Goal: Information Seeking & Learning: Learn about a topic

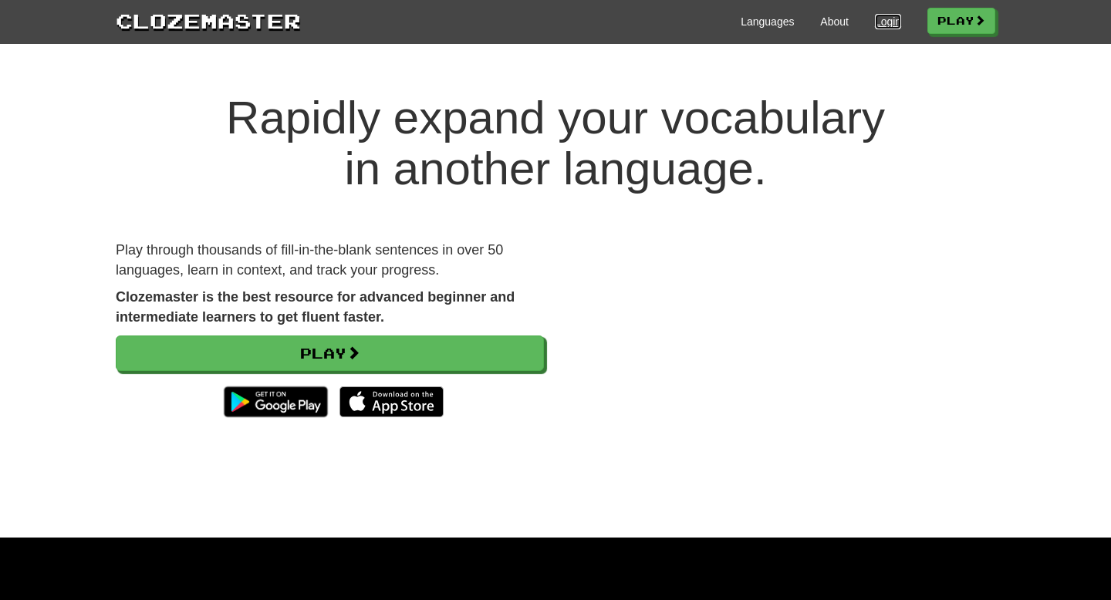
click at [693, 22] on link "Login" at bounding box center [888, 21] width 26 height 15
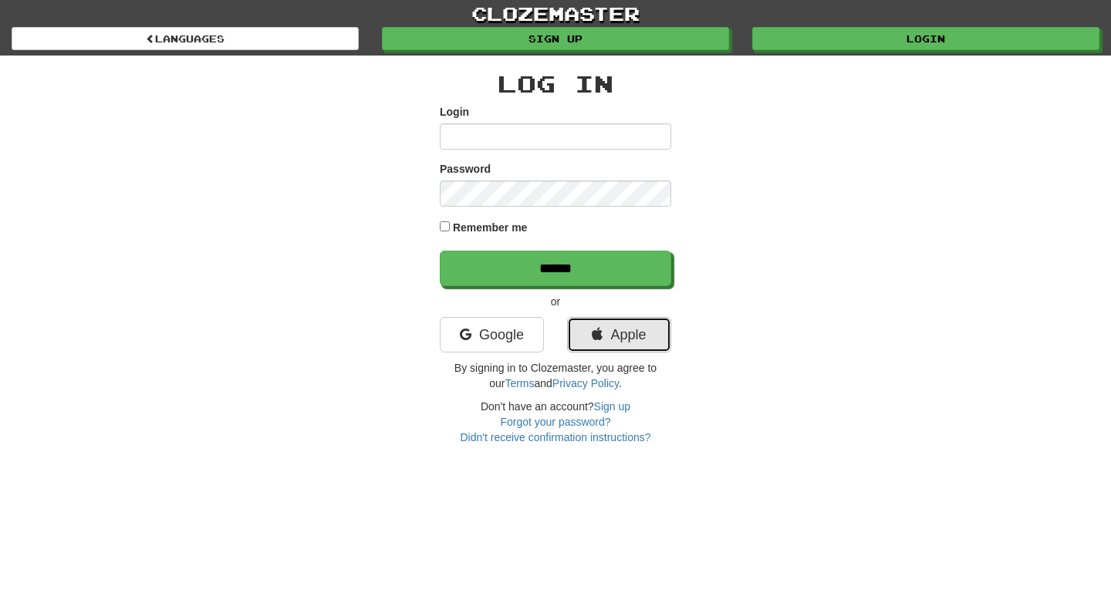
click at [630, 328] on link "Apple" at bounding box center [619, 334] width 104 height 35
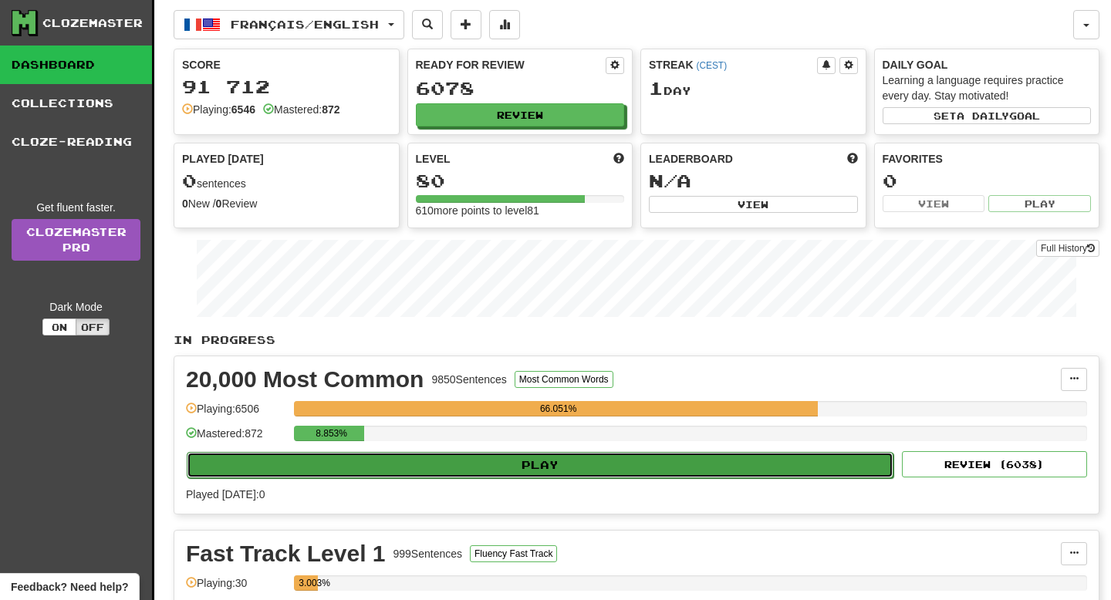
click at [467, 473] on button "Play" at bounding box center [540, 465] width 707 height 26
select select "**"
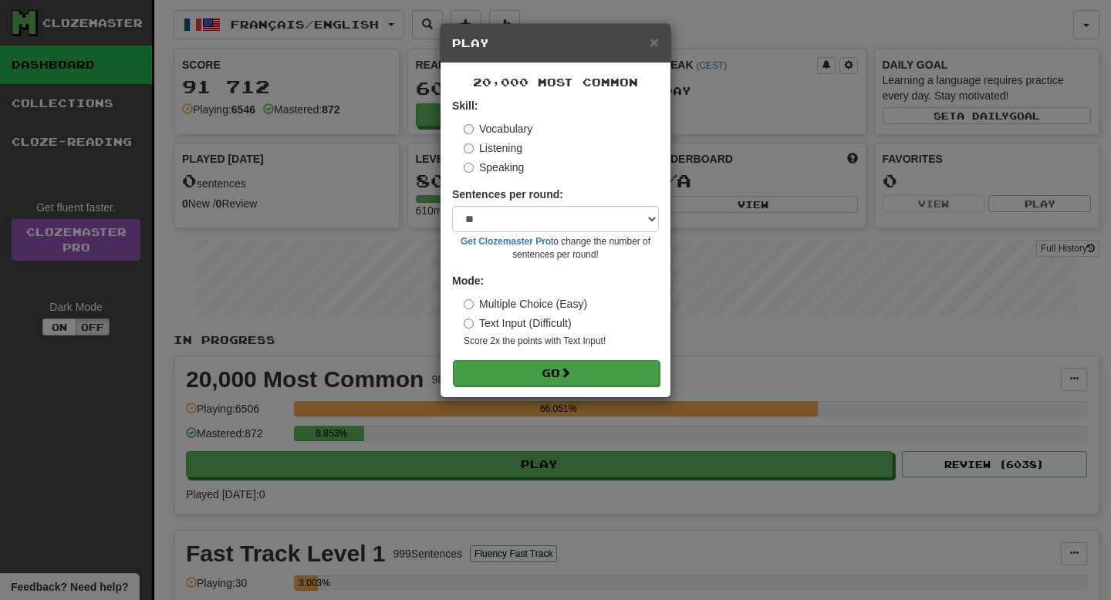
click at [533, 360] on form "Skill: Vocabulary Listening Speaking Sentences per round: * ** ** ** ** ** *** …" at bounding box center [555, 242] width 207 height 288
click at [539, 378] on button "Go" at bounding box center [556, 373] width 207 height 26
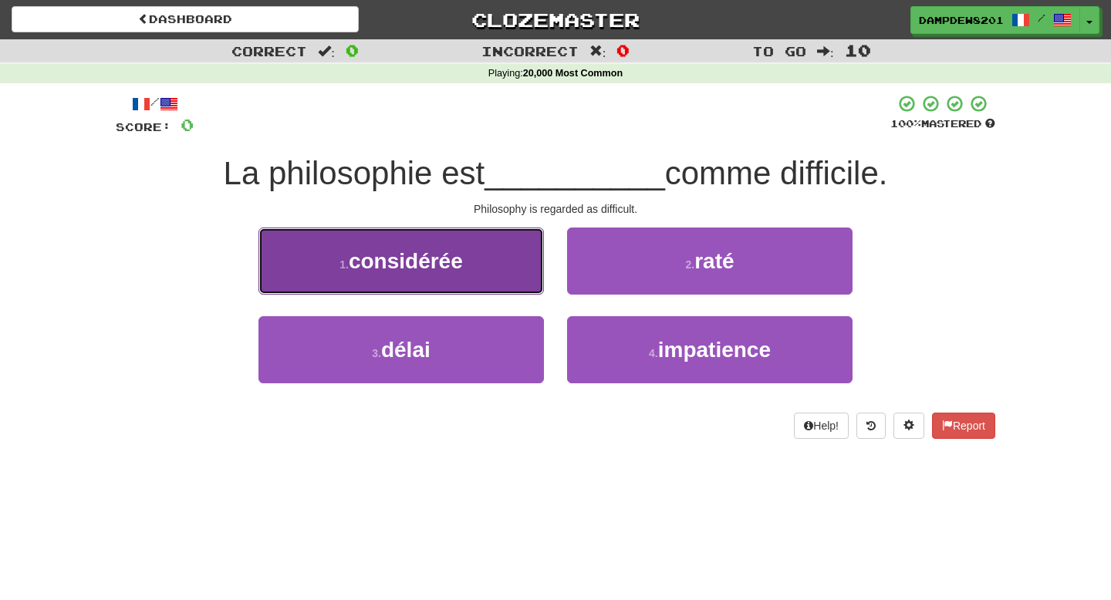
click at [499, 253] on button "1 . considérée" at bounding box center [400, 261] width 285 height 67
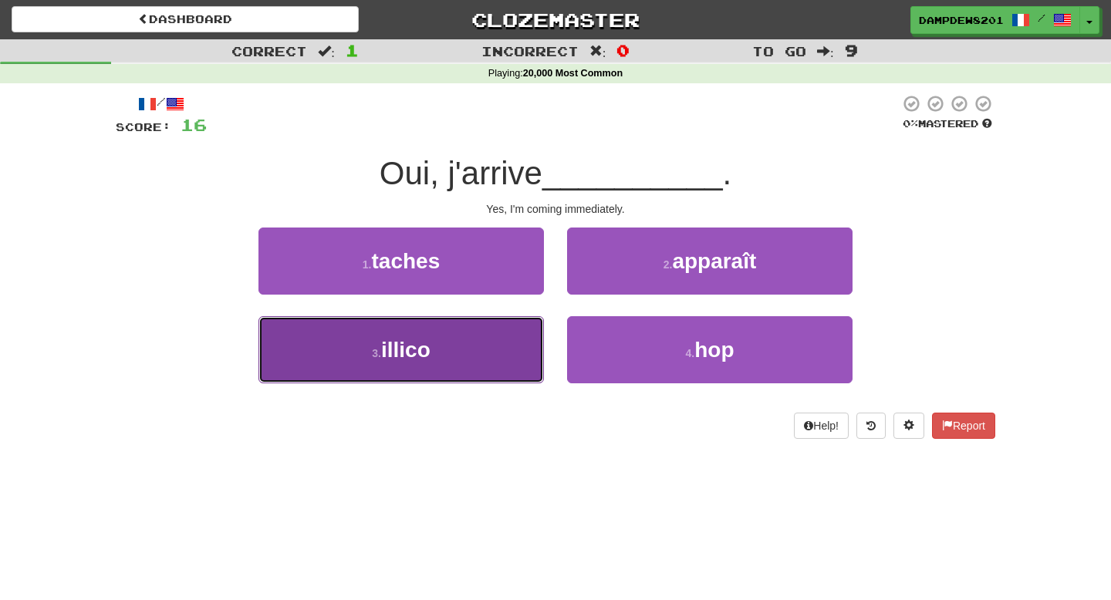
click at [501, 354] on button "3 . illico" at bounding box center [400, 349] width 285 height 67
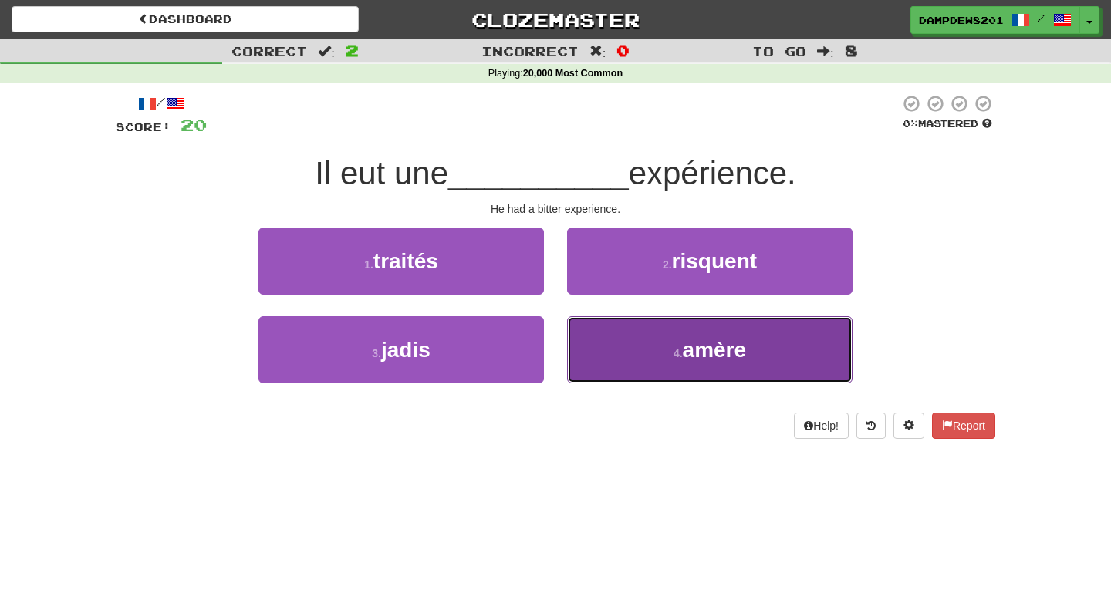
click at [751, 369] on button "4 . amère" at bounding box center [709, 349] width 285 height 67
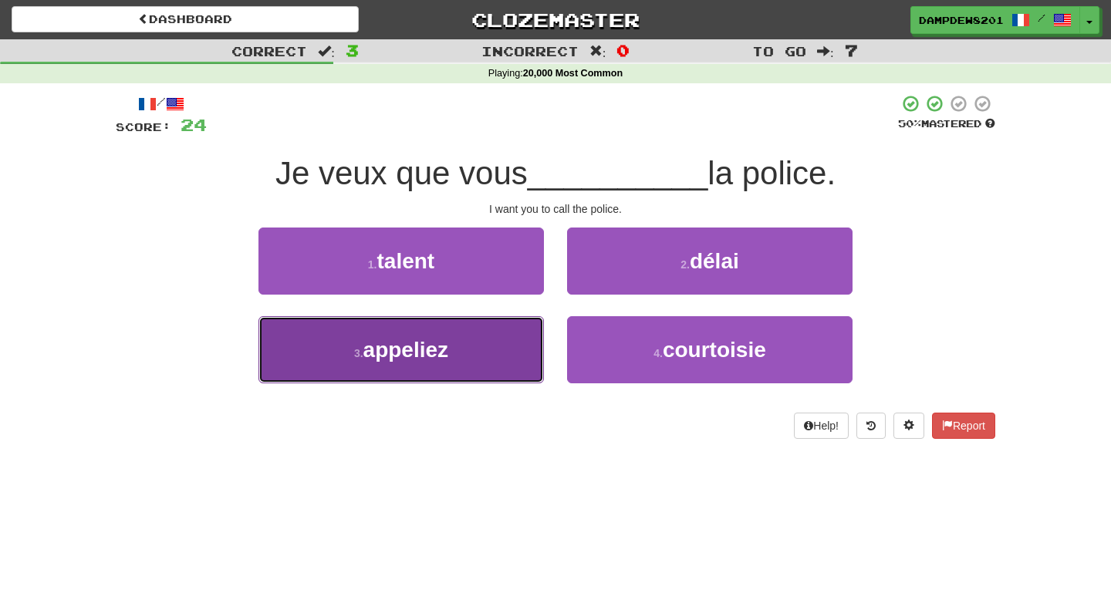
click at [477, 352] on button "3 . appeliez" at bounding box center [400, 349] width 285 height 67
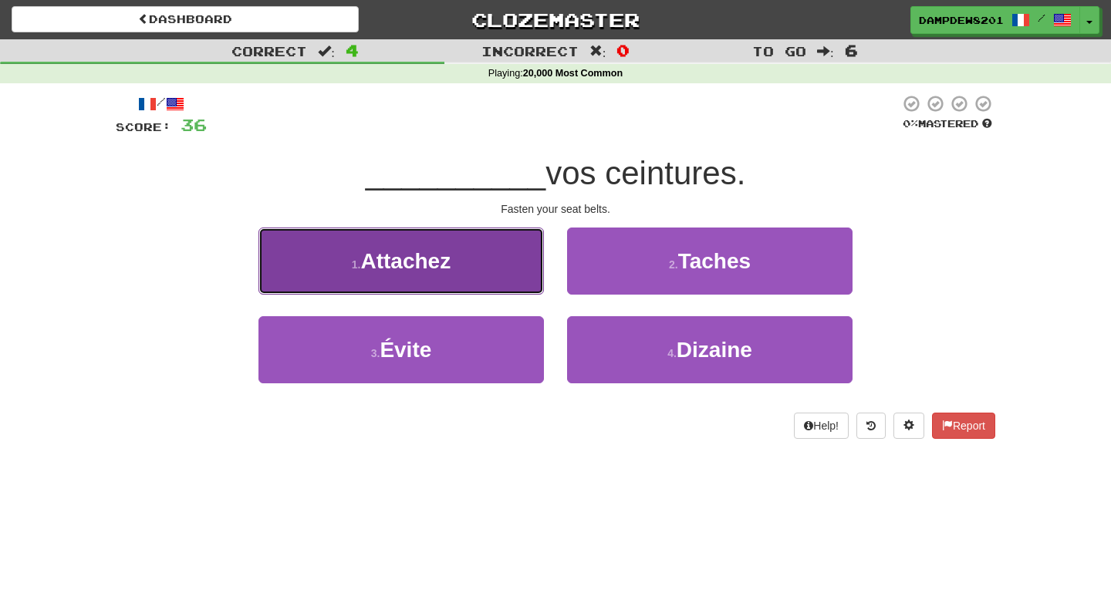
click at [484, 252] on button "1 . Attachez" at bounding box center [400, 261] width 285 height 67
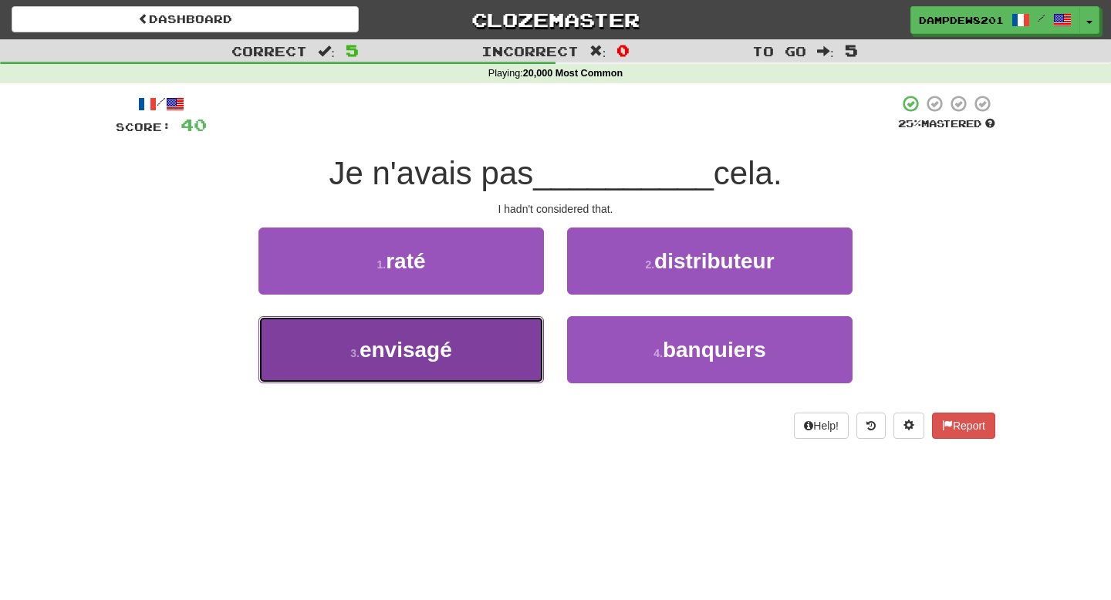
click at [406, 346] on span "envisagé" at bounding box center [406, 350] width 93 height 24
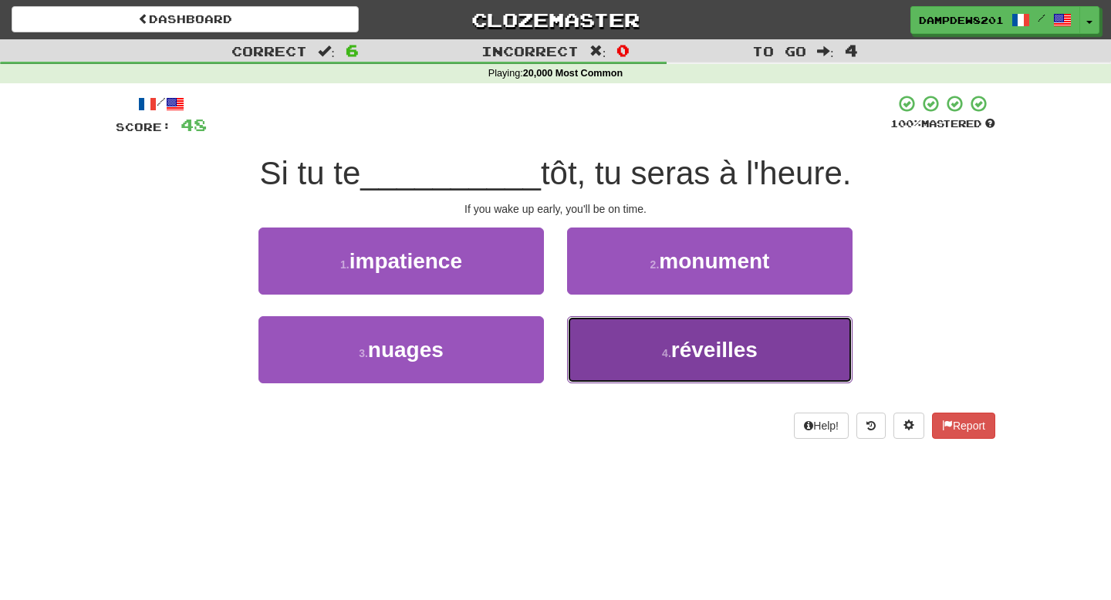
click at [603, 377] on button "4 . réveilles" at bounding box center [709, 349] width 285 height 67
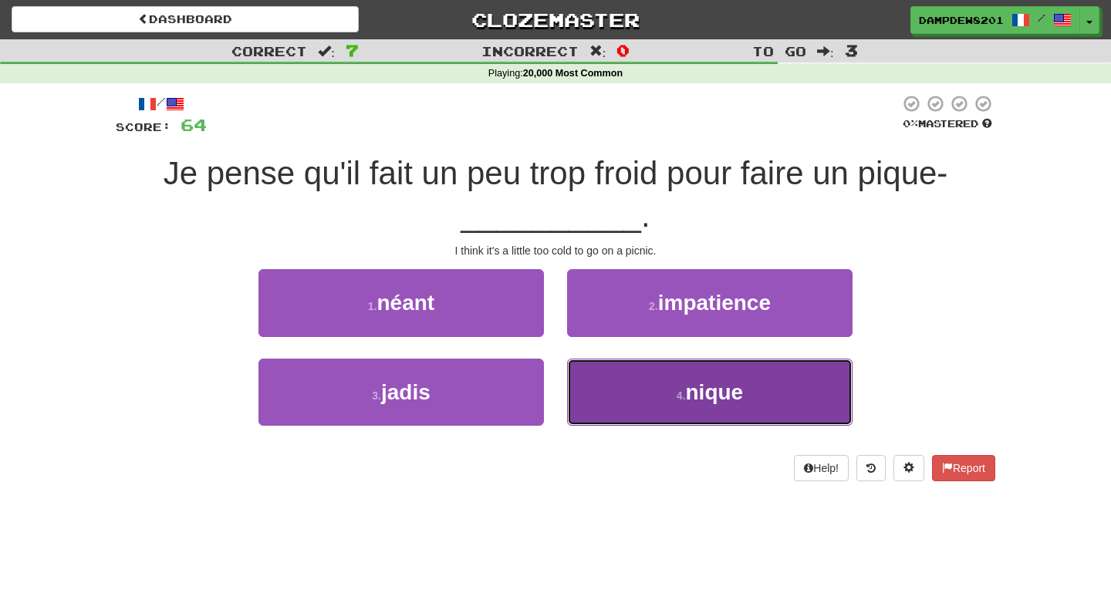
click at [640, 363] on button "4 . [GEOGRAPHIC_DATA]" at bounding box center [709, 392] width 285 height 67
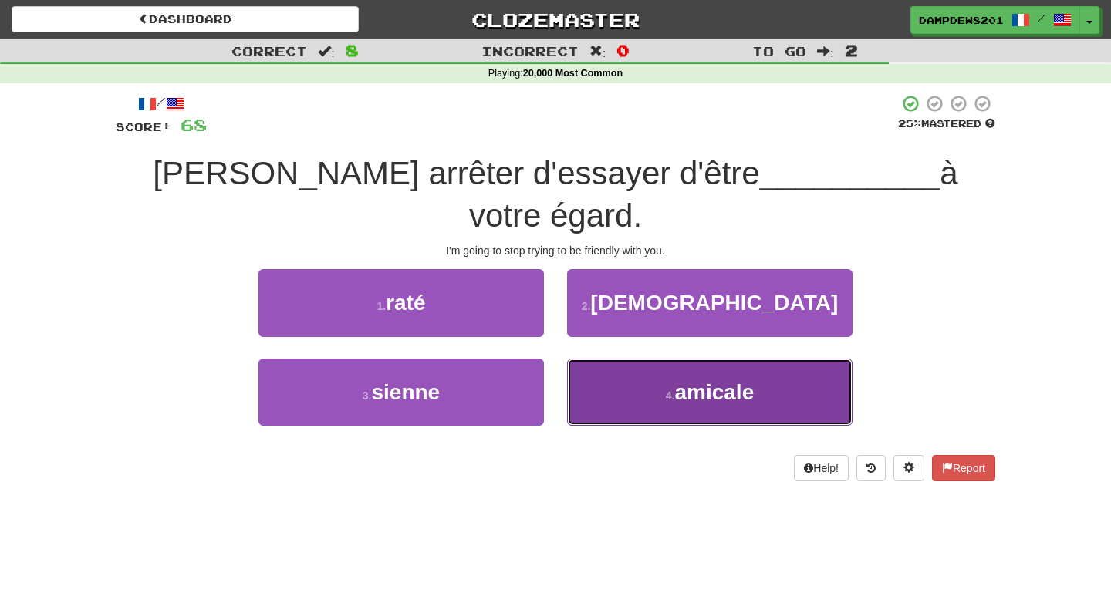
click at [687, 380] on span "amicale" at bounding box center [713, 392] width 79 height 24
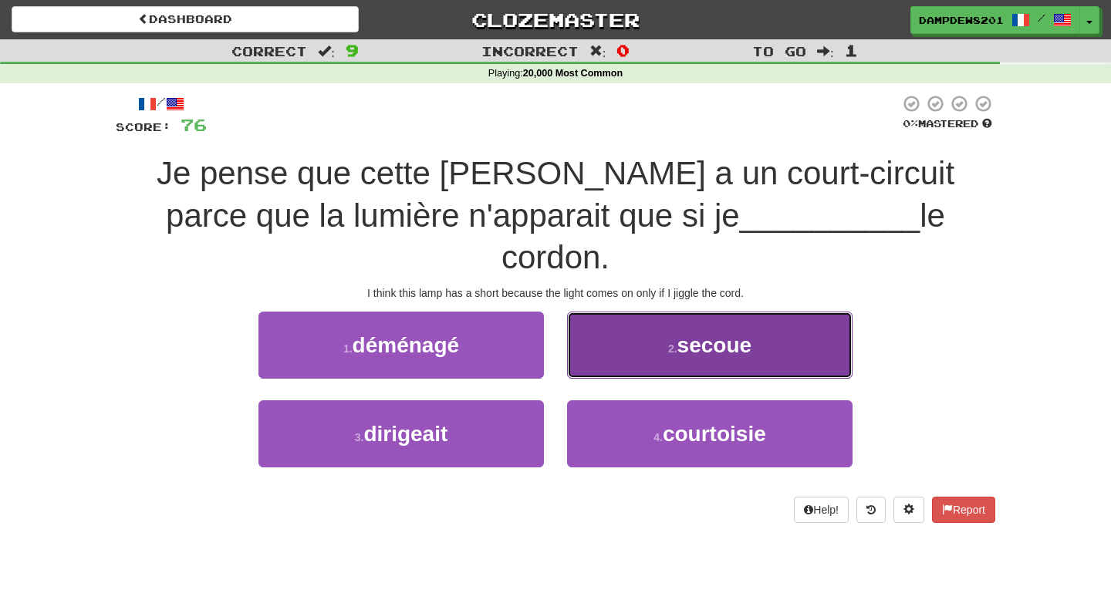
click at [621, 312] on button "2 . secoue" at bounding box center [709, 345] width 285 height 67
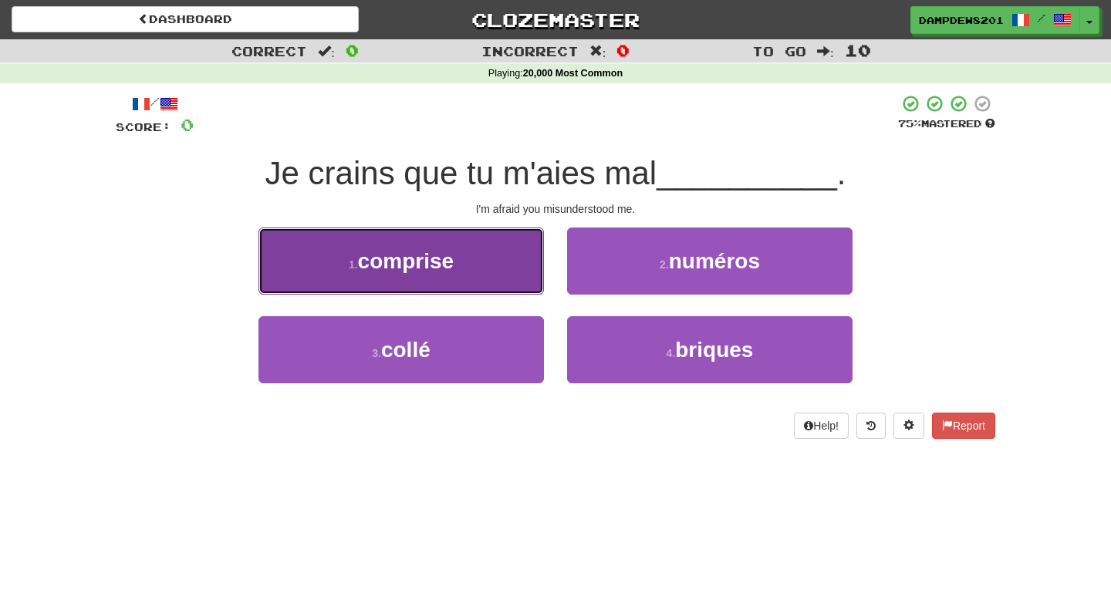
click at [440, 256] on span "comprise" at bounding box center [406, 261] width 96 height 24
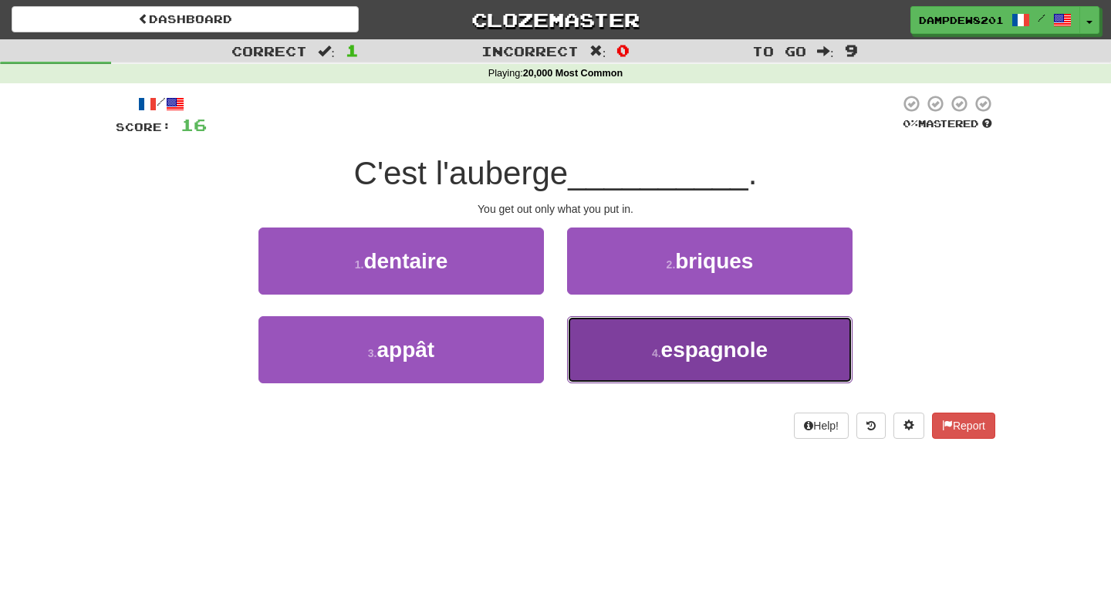
click at [630, 363] on button "4 . [DEMOGRAPHIC_DATA]" at bounding box center [709, 349] width 285 height 67
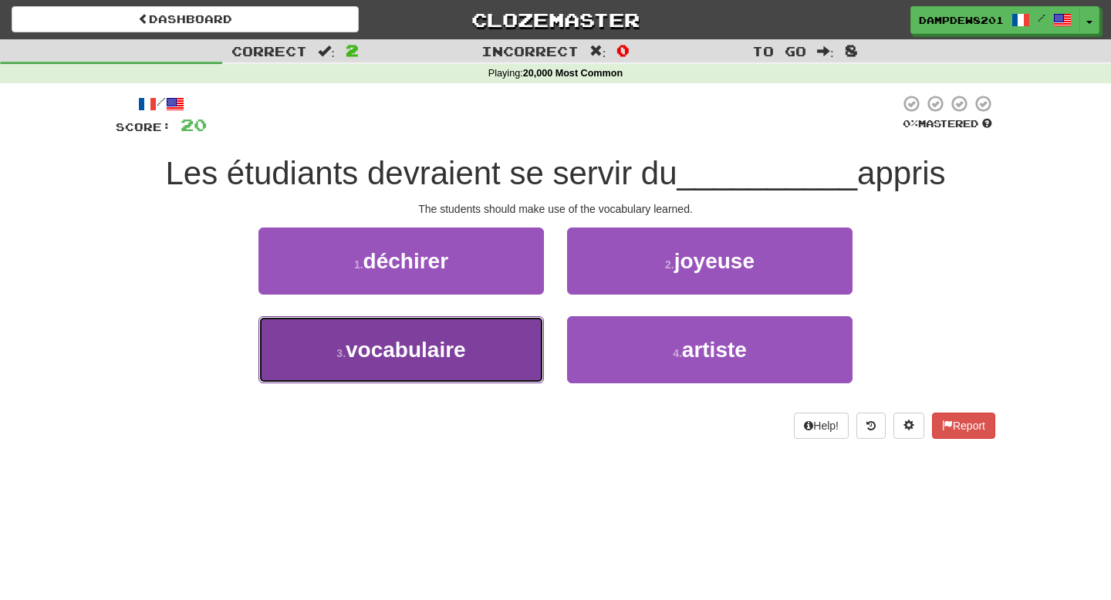
click at [459, 352] on span "vocabulaire" at bounding box center [406, 350] width 120 height 24
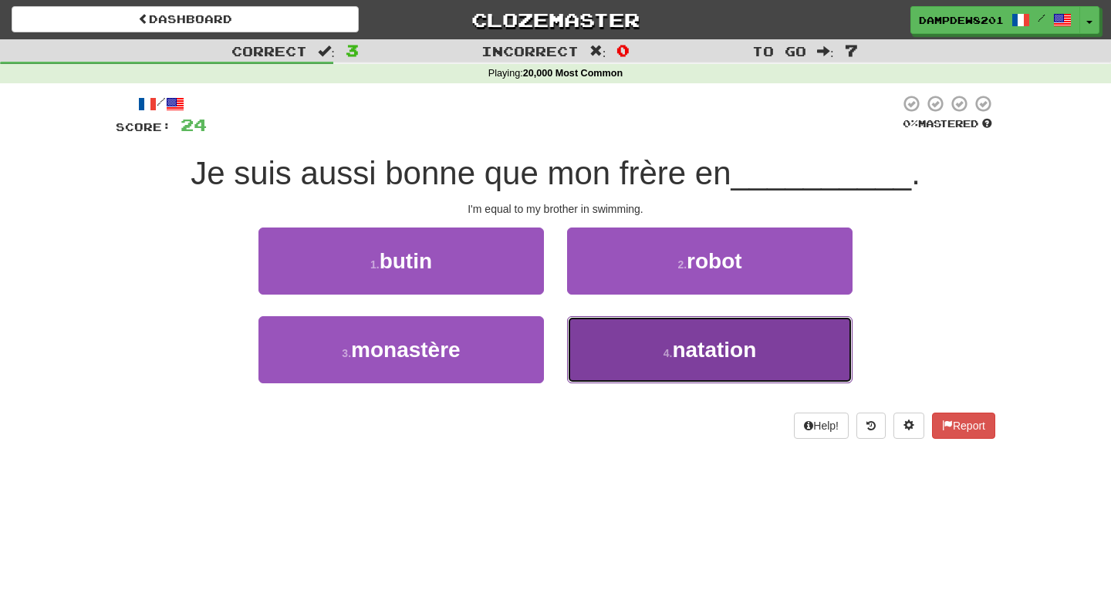
click at [728, 356] on span "natation" at bounding box center [714, 350] width 84 height 24
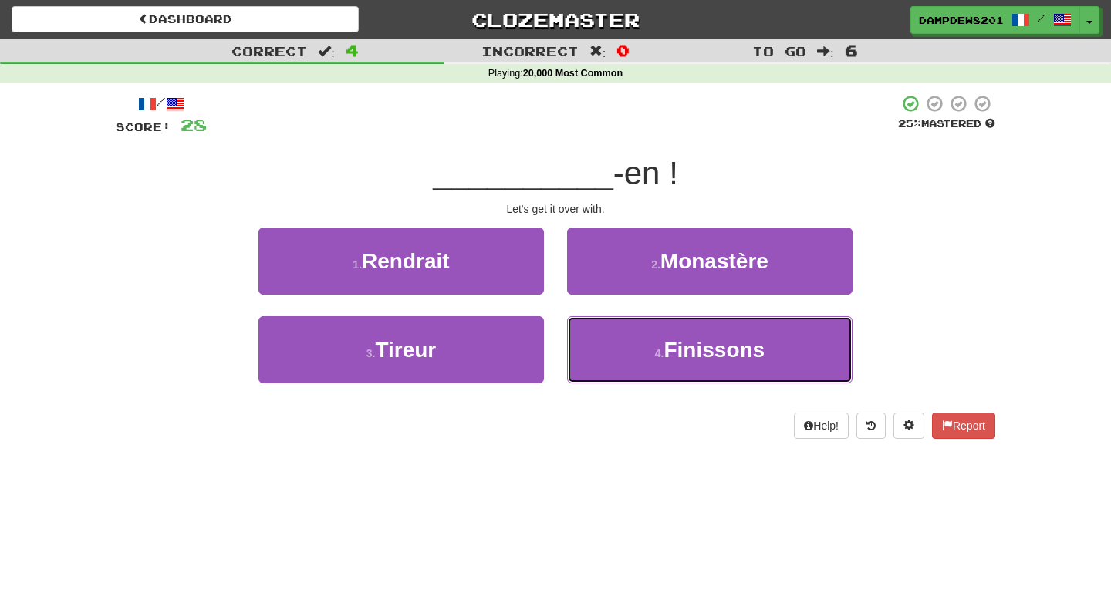
click at [728, 356] on span "Finissons" at bounding box center [714, 350] width 101 height 24
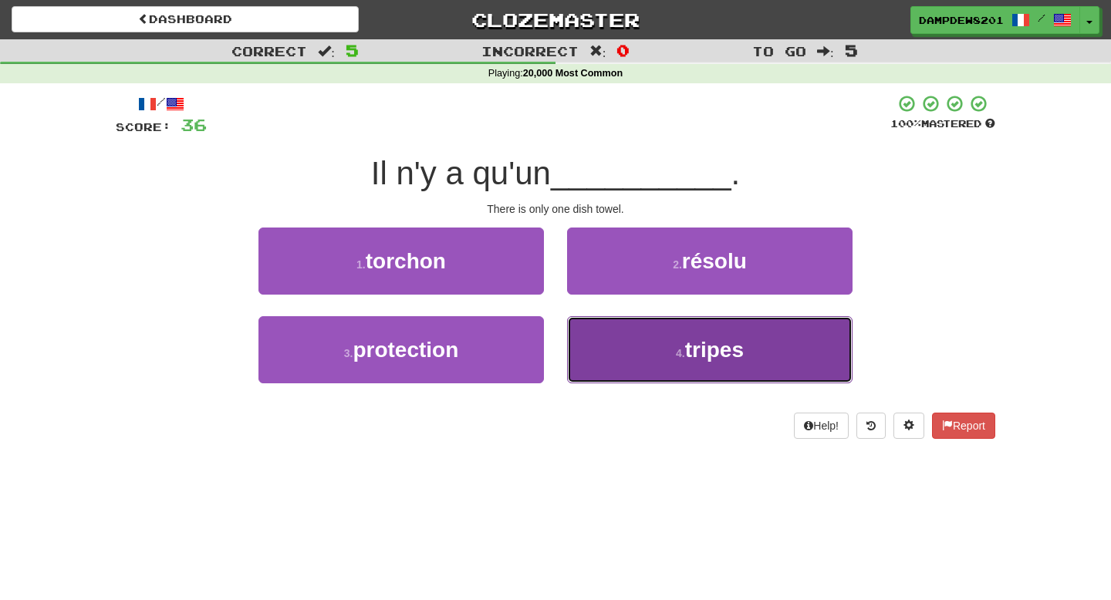
click at [624, 321] on button "4 . tripes" at bounding box center [709, 349] width 285 height 67
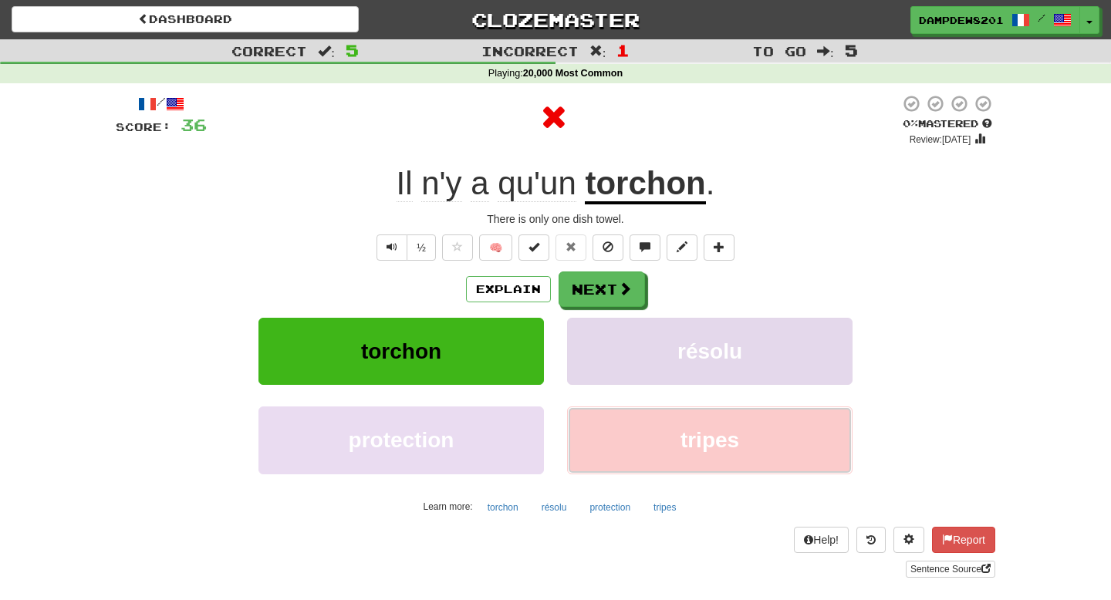
scroll to position [2, 0]
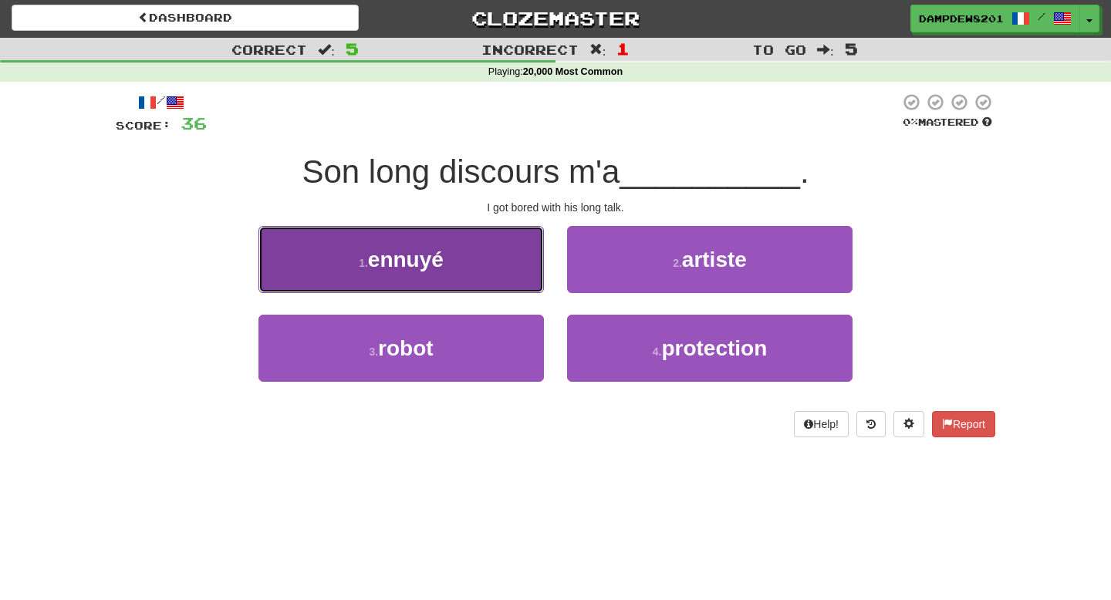
click at [500, 268] on button "1 . [GEOGRAPHIC_DATA]" at bounding box center [400, 259] width 285 height 67
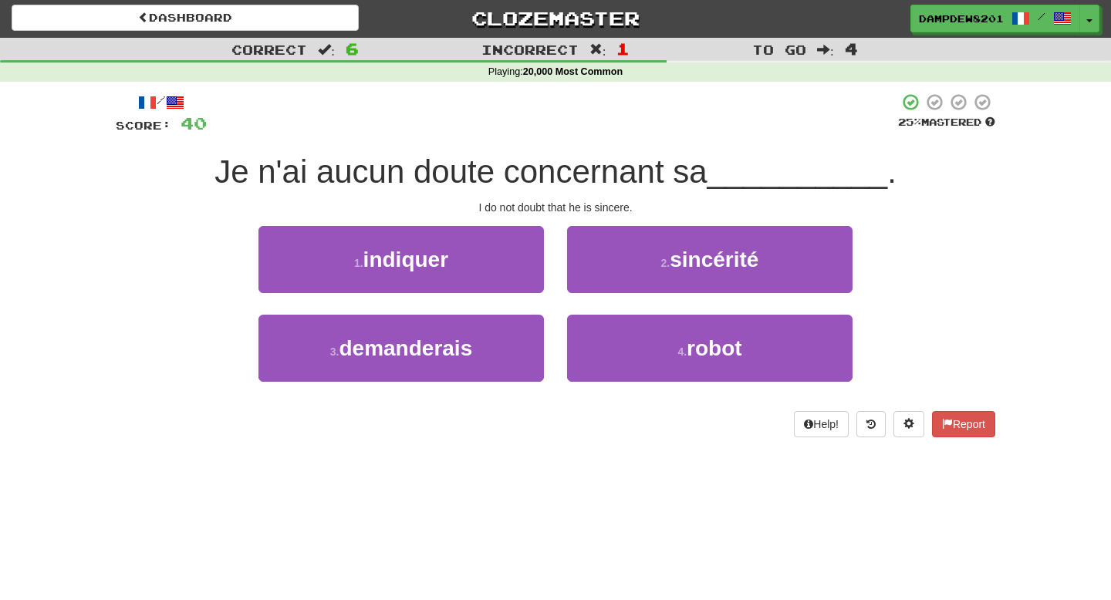
click at [559, 172] on span "Je n'ai aucun doute concernant sa" at bounding box center [460, 172] width 492 height 36
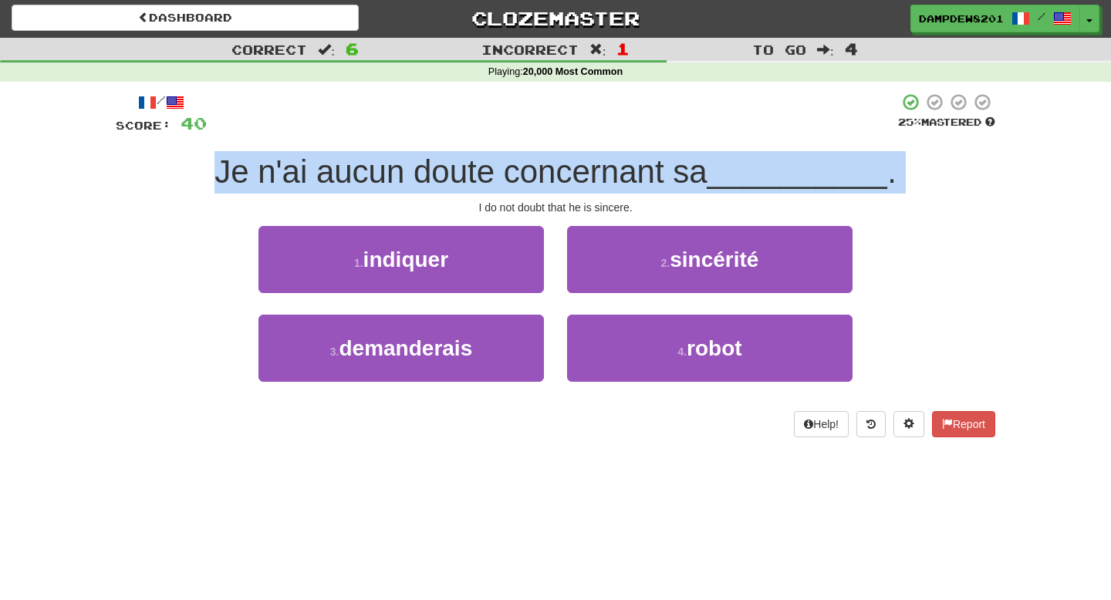
click at [559, 172] on span "Je n'ai aucun doute concernant sa" at bounding box center [460, 172] width 492 height 36
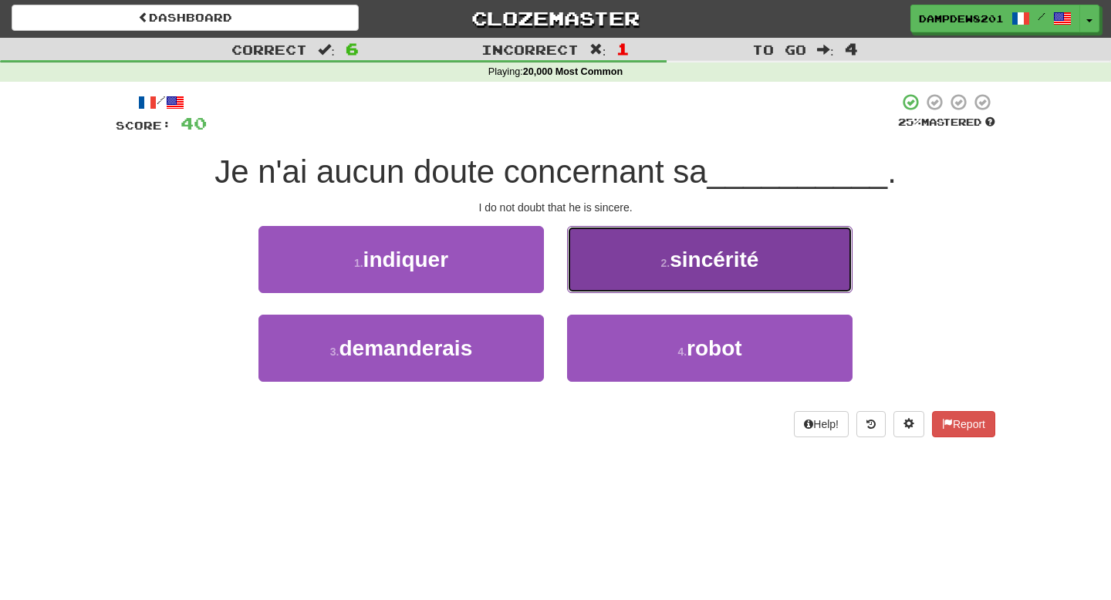
click at [633, 238] on button "2 . [GEOGRAPHIC_DATA]" at bounding box center [709, 259] width 285 height 67
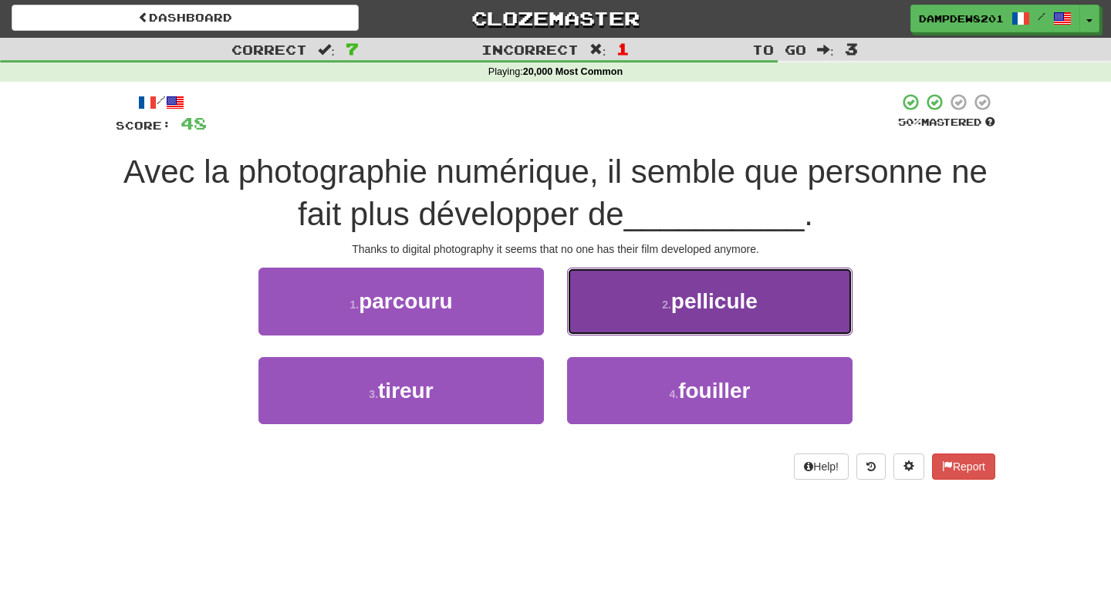
click at [685, 278] on button "2 . pellicule" at bounding box center [709, 301] width 285 height 67
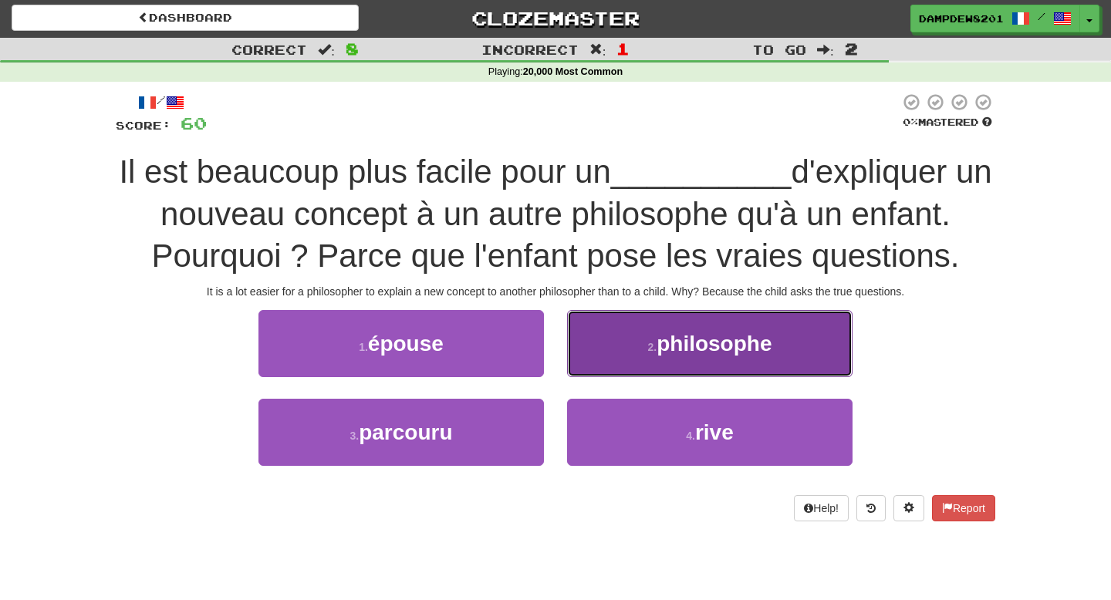
click at [634, 329] on button "2 . philosophe" at bounding box center [709, 343] width 285 height 67
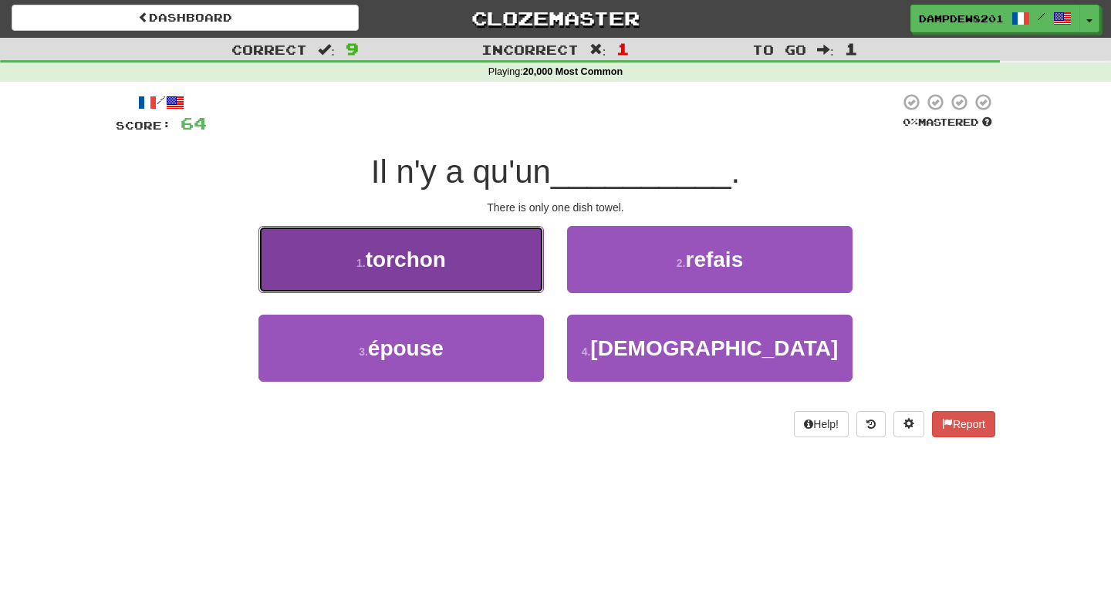
click at [416, 255] on span "torchon" at bounding box center [406, 260] width 80 height 24
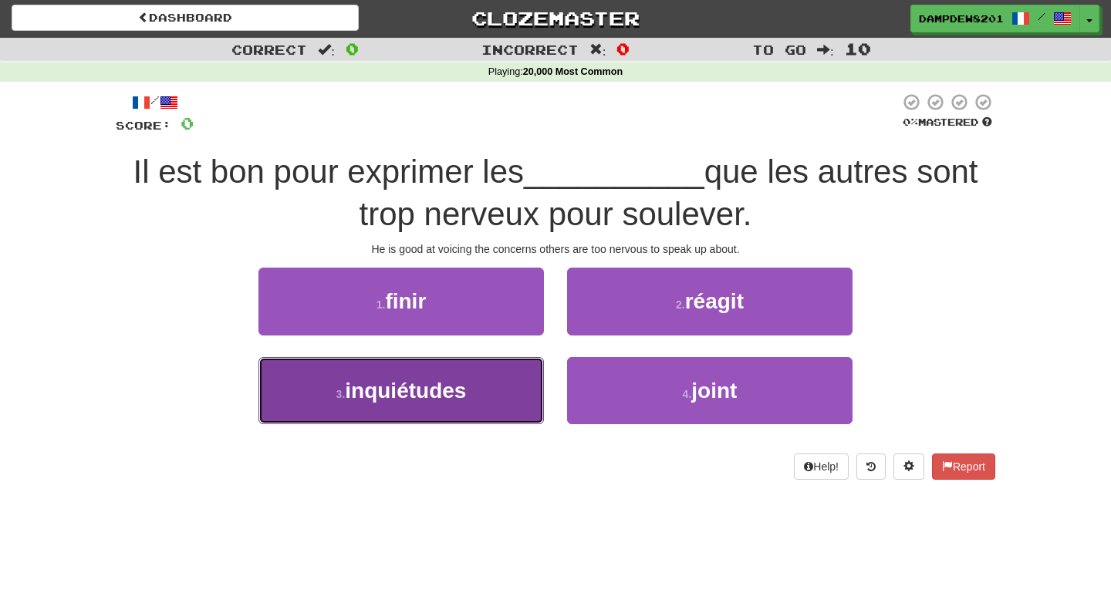
click at [418, 400] on span "inquiétudes" at bounding box center [405, 391] width 121 height 24
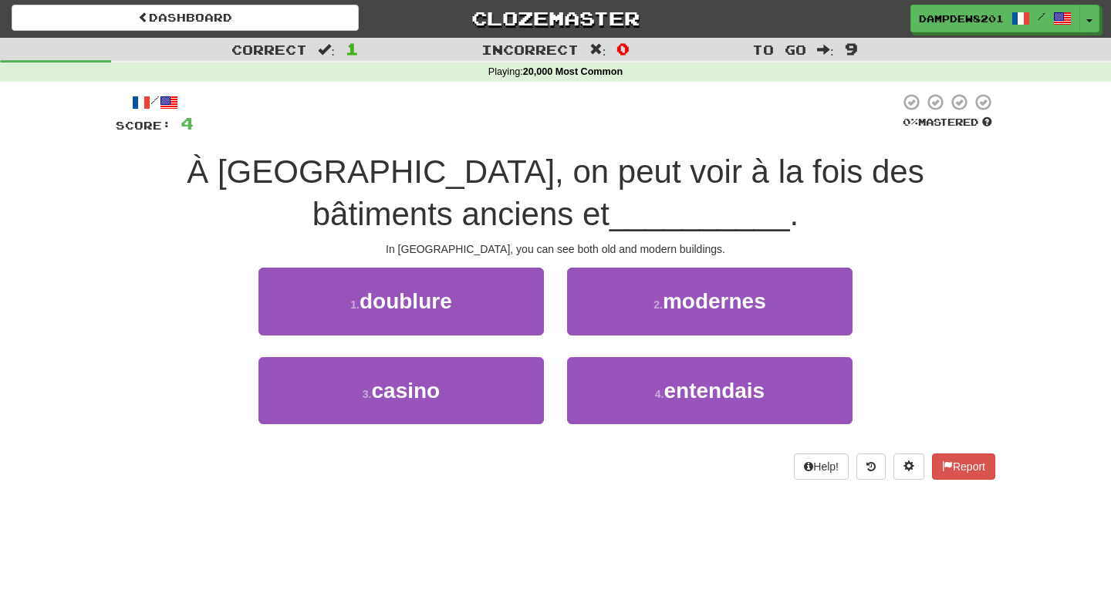
click at [479, 248] on div "In [GEOGRAPHIC_DATA], you can see both old and modern buildings." at bounding box center [556, 248] width 880 height 15
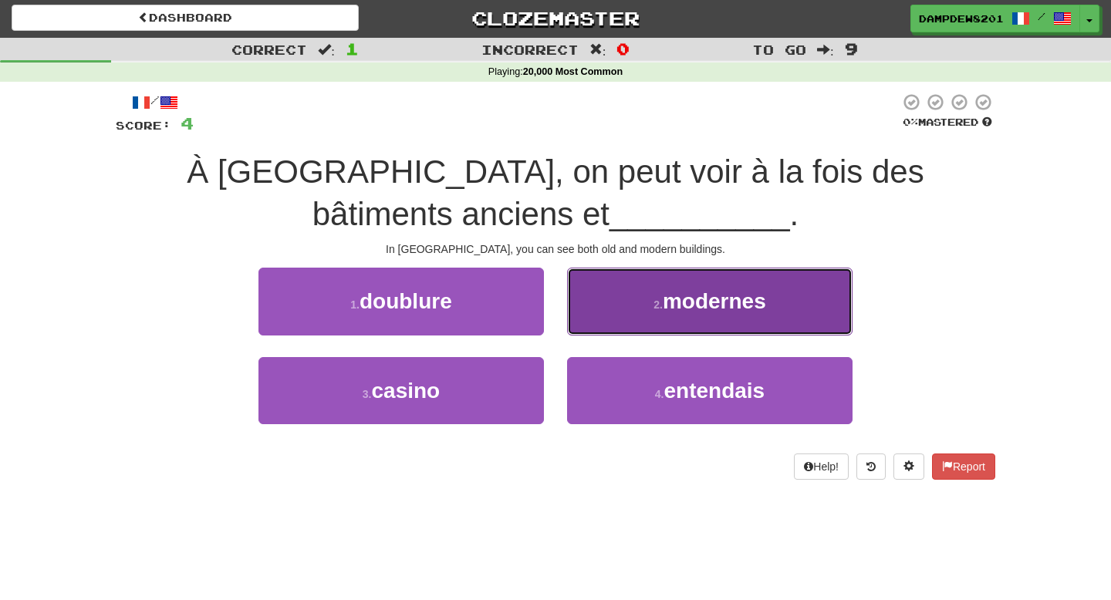
click at [716, 308] on span "modernes" at bounding box center [714, 301] width 103 height 24
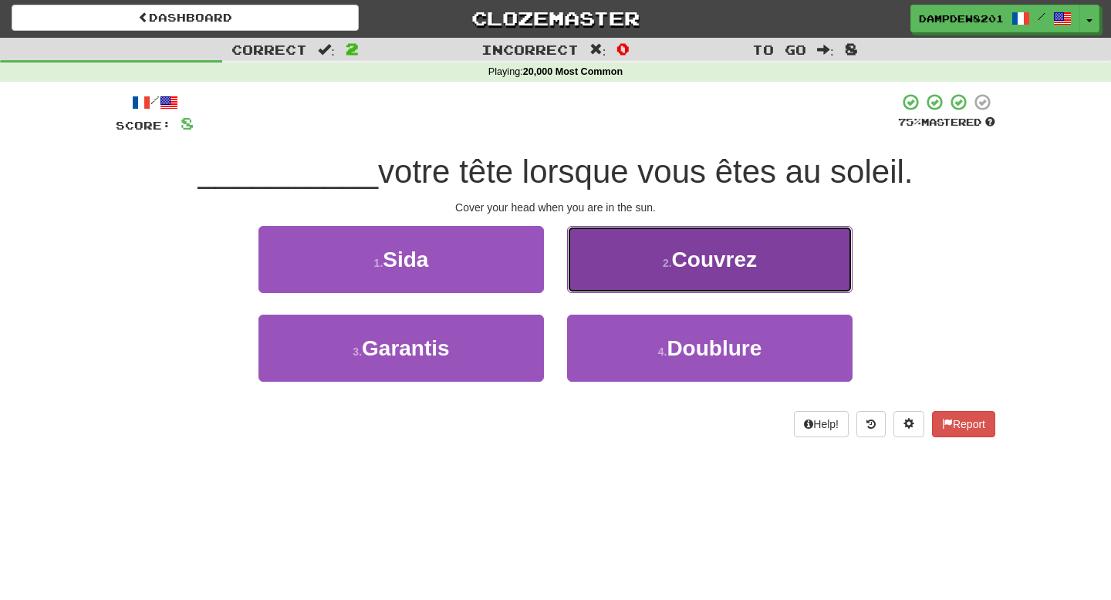
click at [689, 231] on button "2 . Couvrez" at bounding box center [709, 259] width 285 height 67
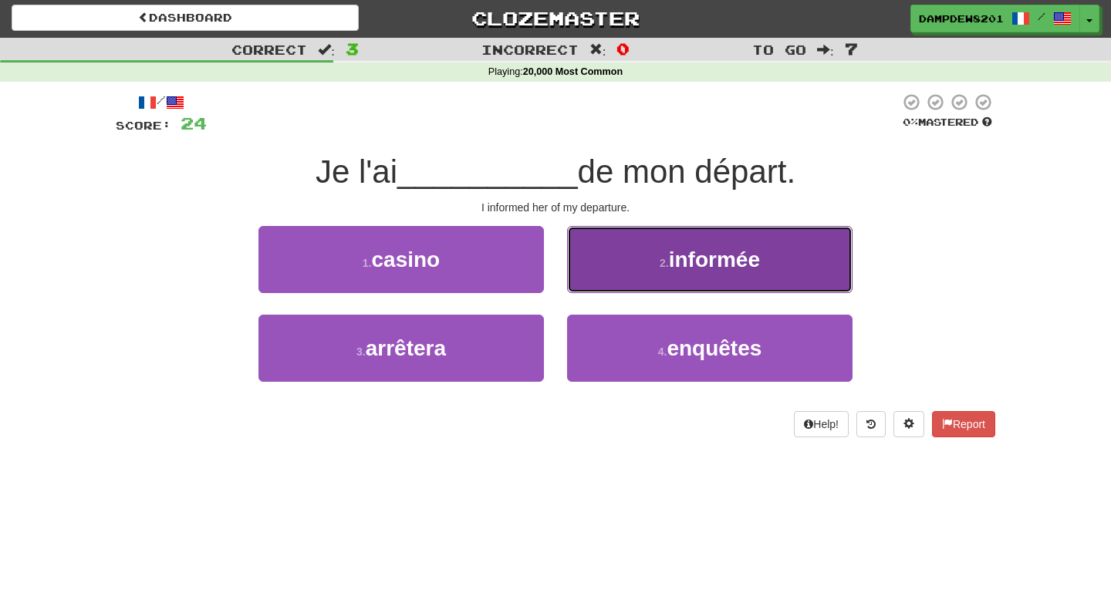
click at [684, 255] on span "informée" at bounding box center [714, 260] width 91 height 24
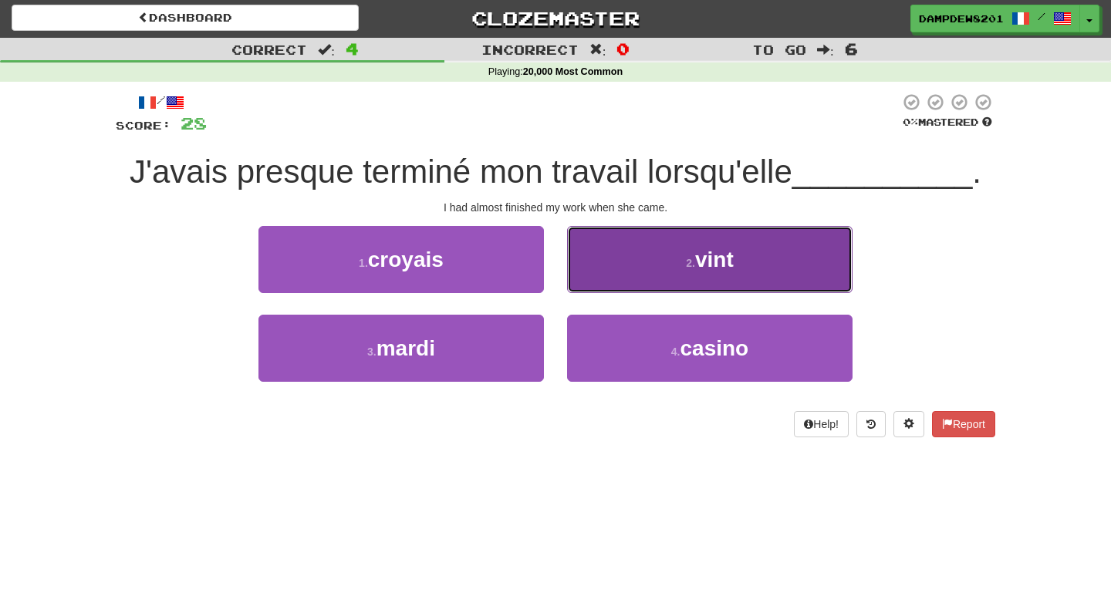
click at [611, 281] on button "2 . vint" at bounding box center [709, 259] width 285 height 67
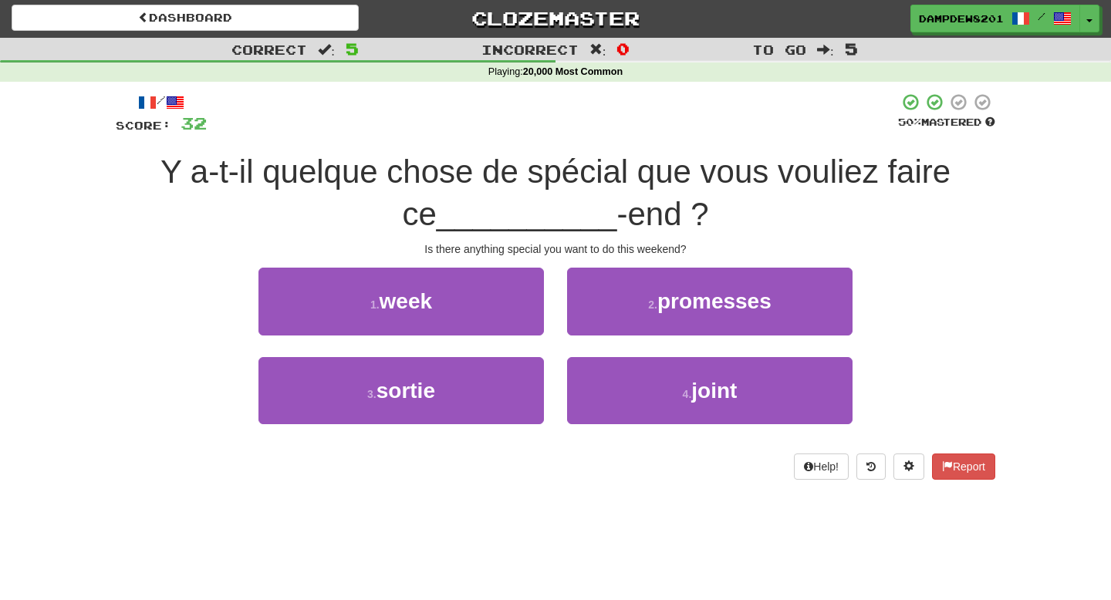
click at [559, 151] on div "Y a-t-il quelque chose de spécial que vous vouliez faire ce __________ -end ?" at bounding box center [556, 193] width 880 height 84
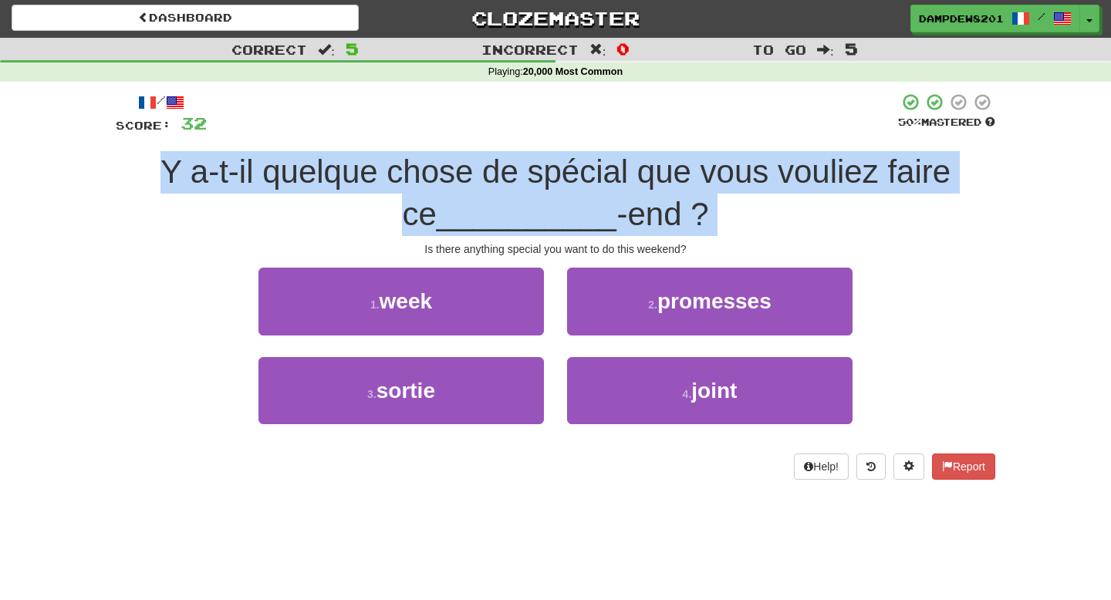
click at [559, 151] on div "Y a-t-il quelque chose de spécial que vous vouliez faire ce __________ -end ?" at bounding box center [556, 193] width 880 height 84
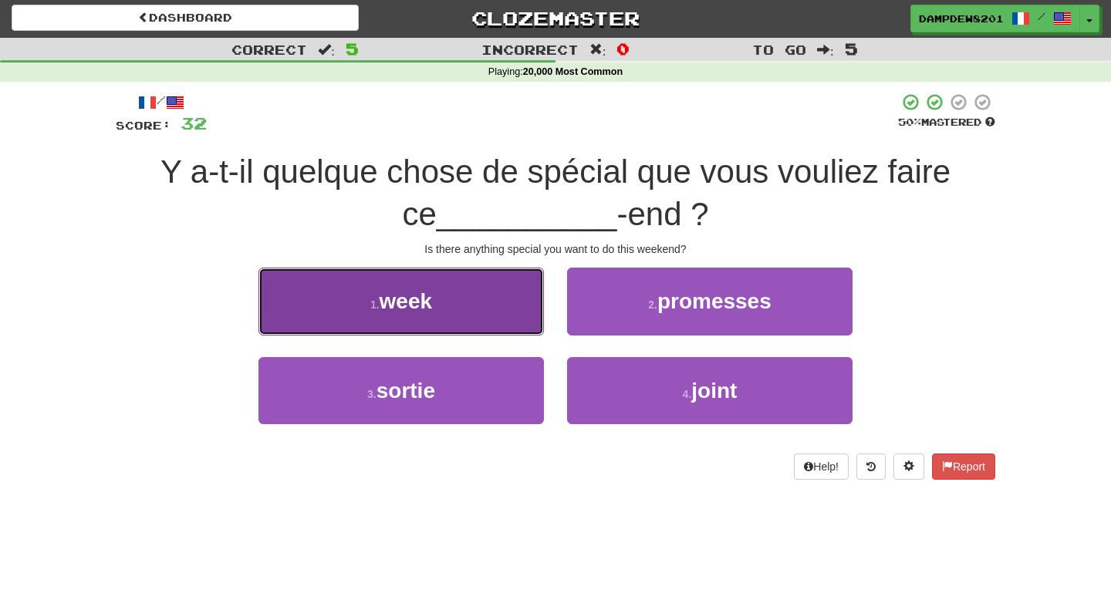
click at [427, 301] on span "week" at bounding box center [406, 301] width 53 height 24
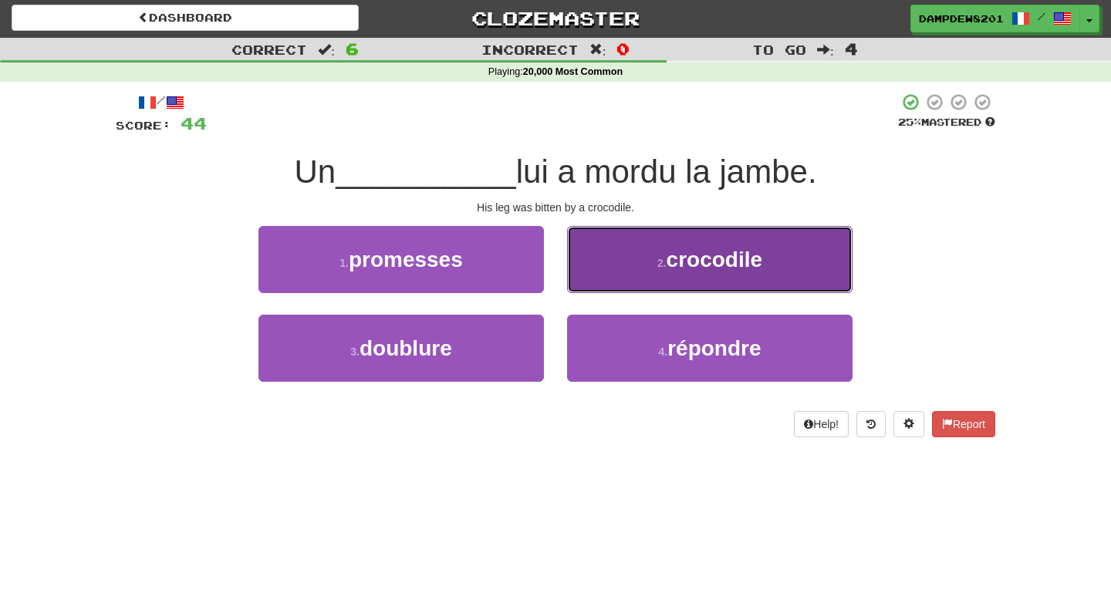
click at [670, 281] on button "2 . crocodile" at bounding box center [709, 259] width 285 height 67
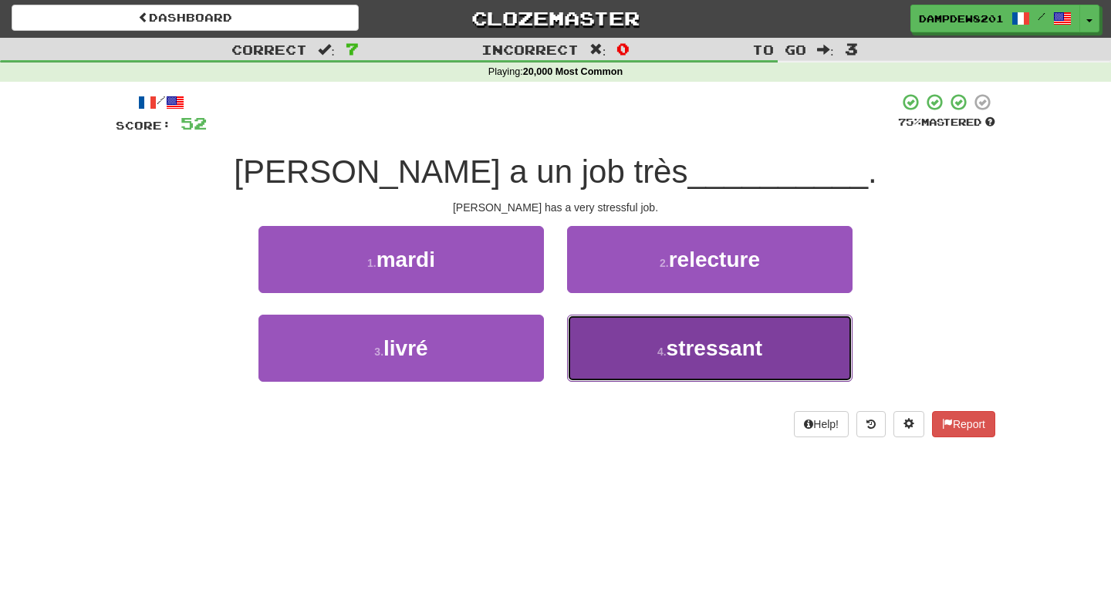
click at [617, 372] on button "4 . stressant" at bounding box center [709, 348] width 285 height 67
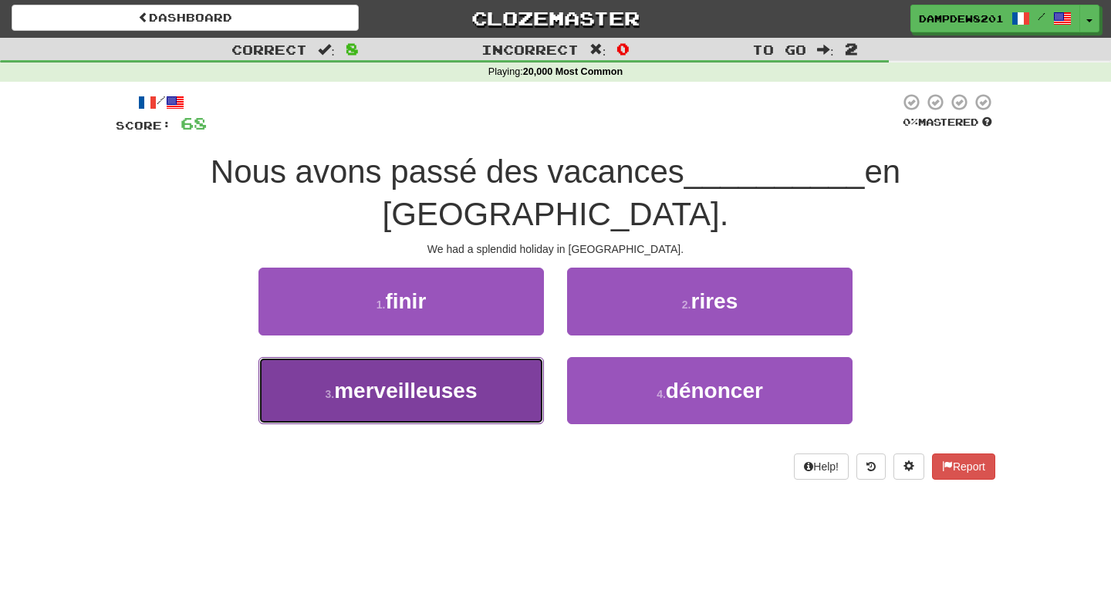
click at [446, 379] on span "merveilleuses" at bounding box center [405, 391] width 143 height 24
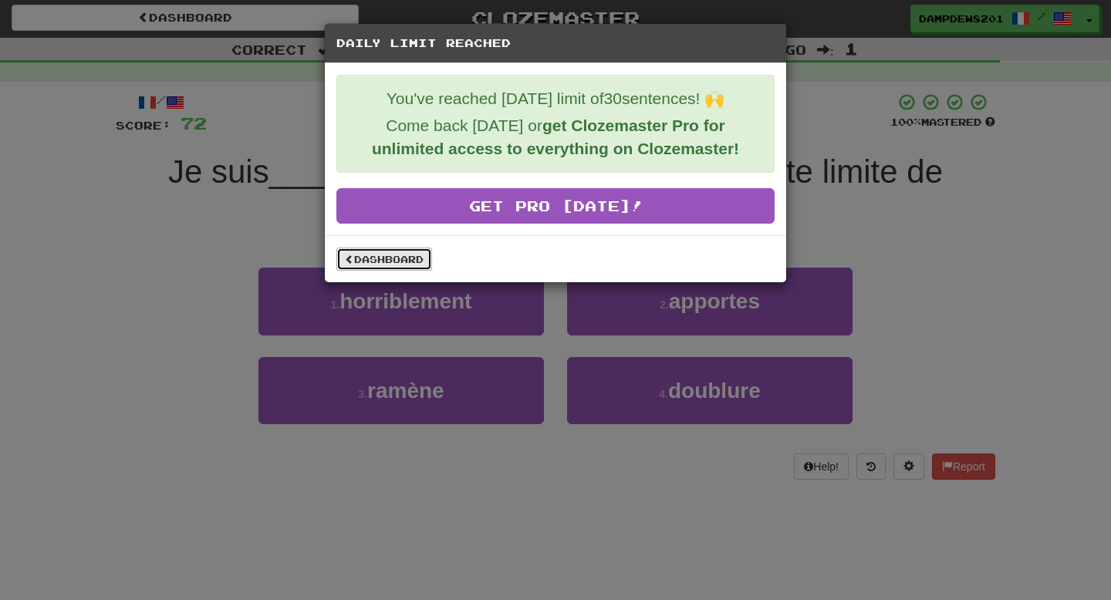
click at [390, 255] on link "Dashboard" at bounding box center [384, 259] width 96 height 23
